Goal: Information Seeking & Learning: Learn about a topic

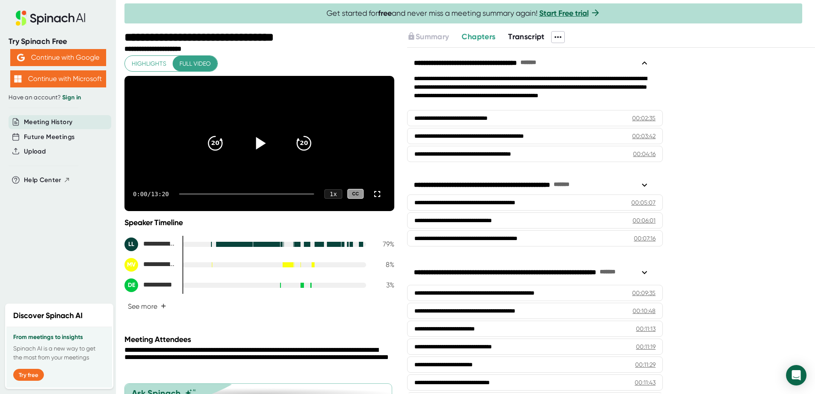
click at [249, 153] on icon at bounding box center [259, 143] width 21 height 21
click at [372, 199] on icon at bounding box center [377, 194] width 10 height 10
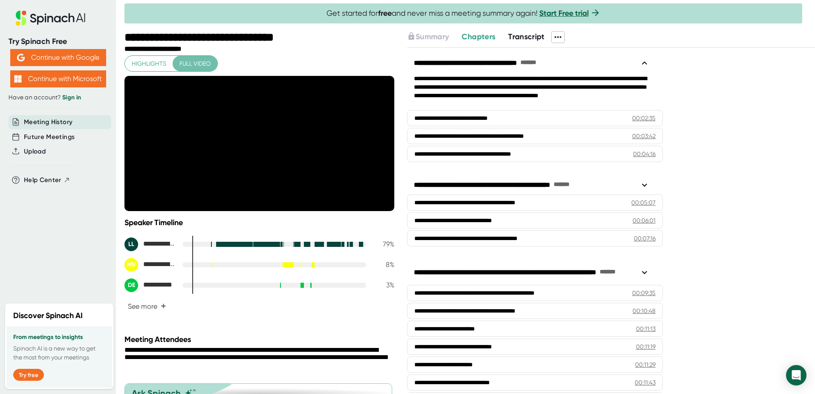
click at [196, 66] on span "Full video" at bounding box center [195, 63] width 31 height 11
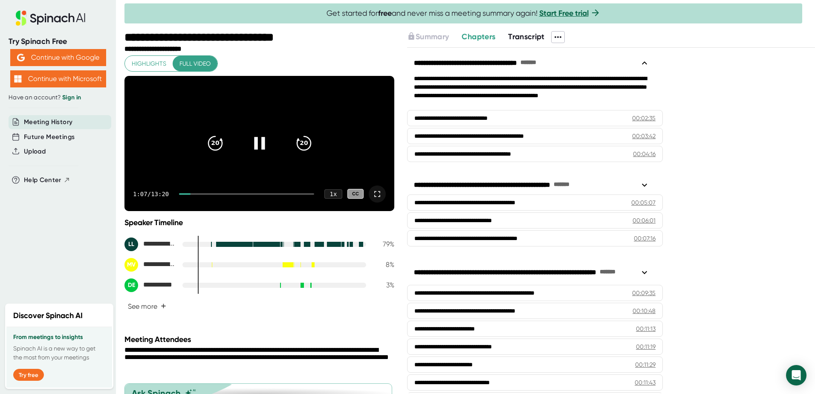
click at [372, 199] on icon at bounding box center [377, 194] width 10 height 10
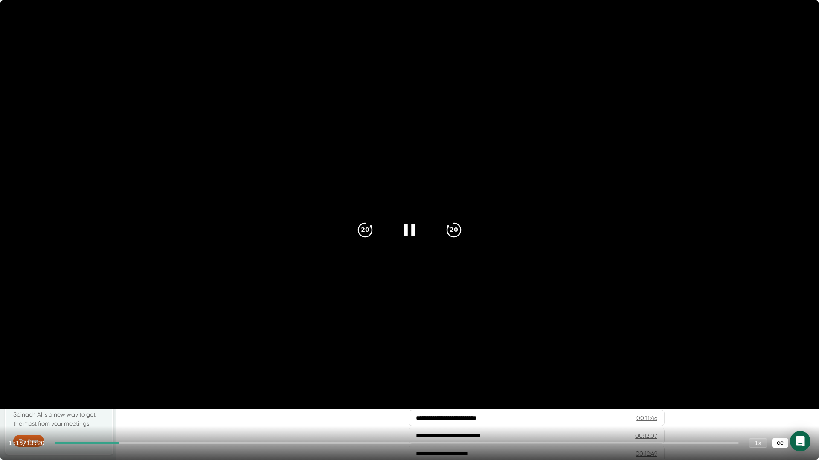
click at [784, 394] on div "CC" at bounding box center [780, 444] width 16 height 10
click at [800, 394] on icon at bounding box center [802, 443] width 6 height 6
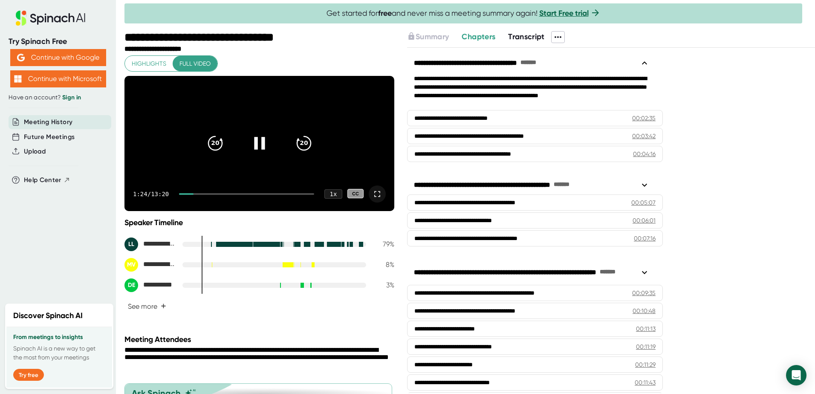
click at [257, 148] on icon at bounding box center [259, 143] width 21 height 21
click at [257, 148] on icon at bounding box center [261, 143] width 10 height 12
click at [213, 195] on div at bounding box center [246, 194] width 135 height 2
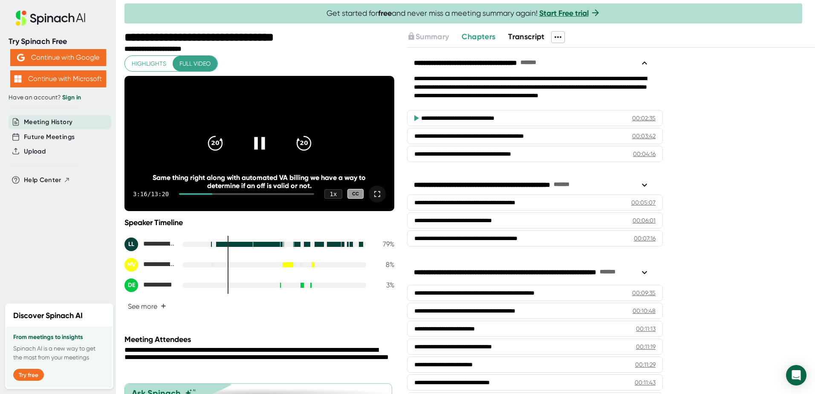
click at [195, 195] on div at bounding box center [195, 194] width 33 height 2
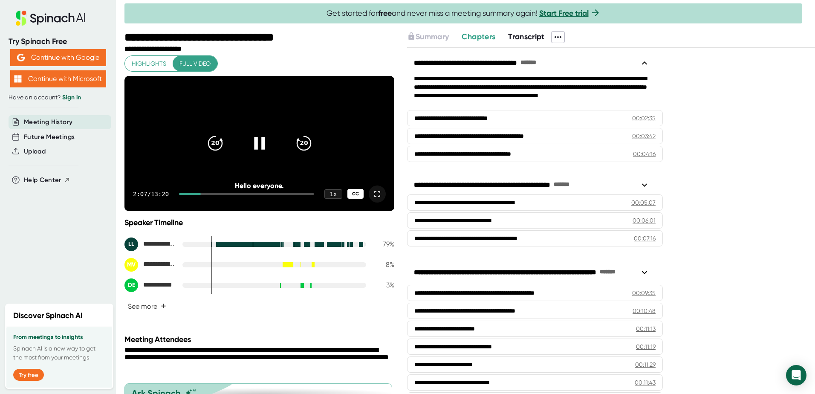
click at [349, 199] on div "CC" at bounding box center [355, 194] width 16 height 10
click at [372, 199] on icon at bounding box center [377, 194] width 10 height 10
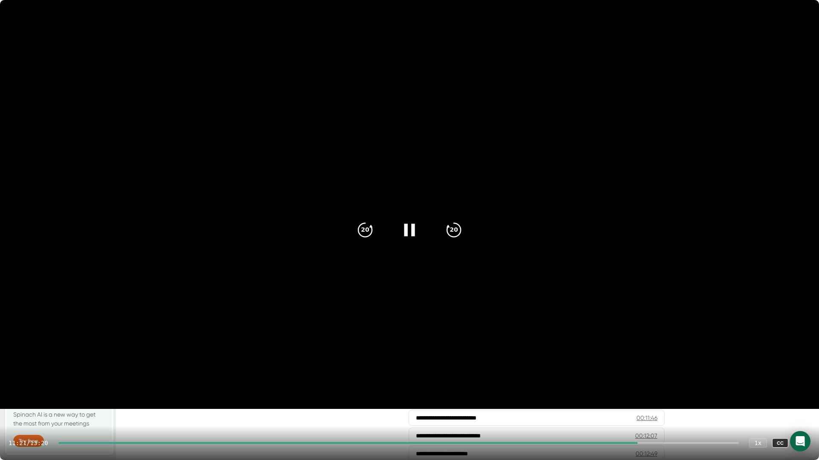
click at [526, 280] on video at bounding box center [409, 204] width 819 height 409
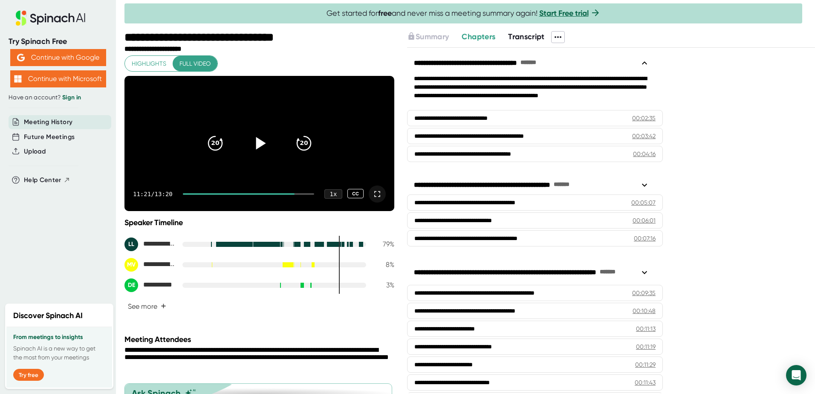
click at [258, 150] on icon at bounding box center [261, 143] width 10 height 12
